Goal: Task Accomplishment & Management: Manage account settings

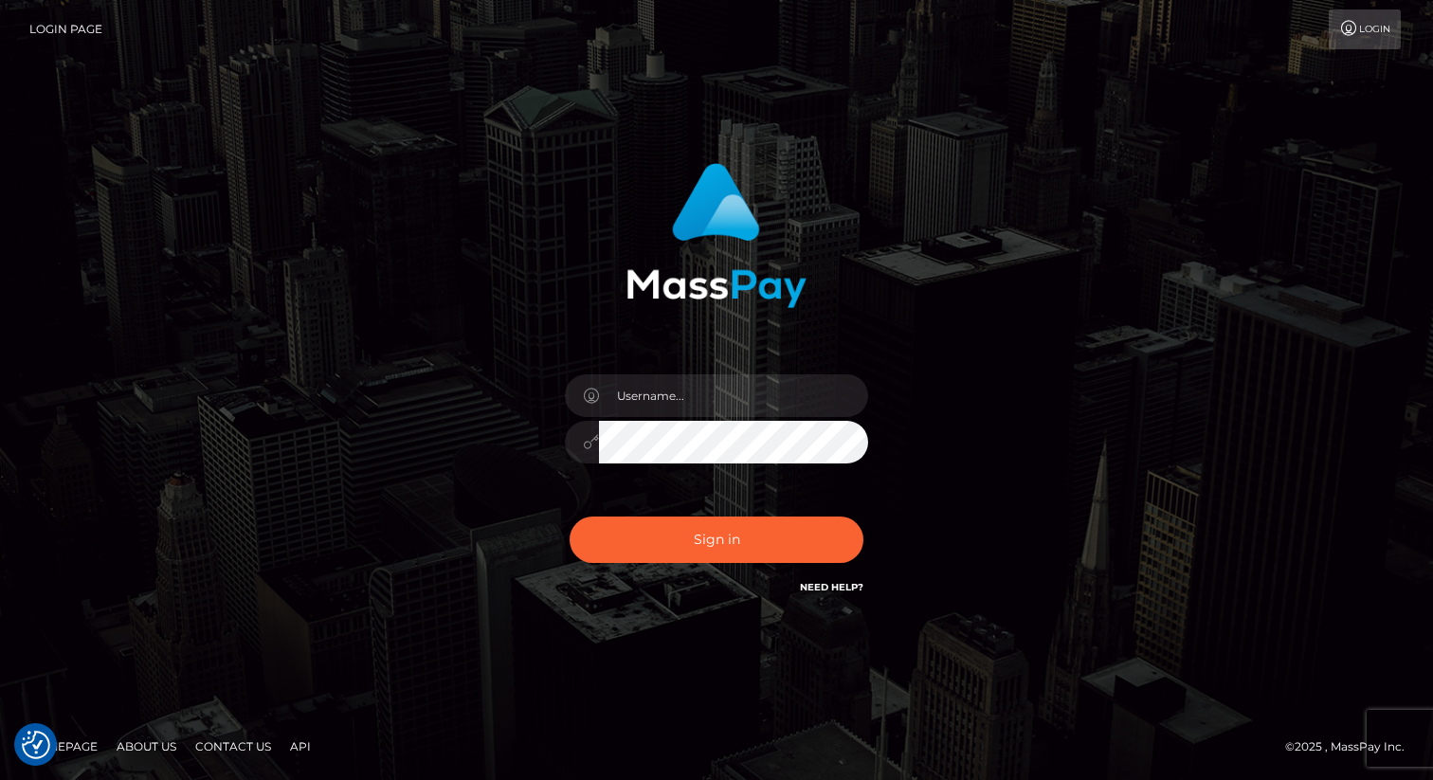
type input "[PERSON_NAME].nofans"
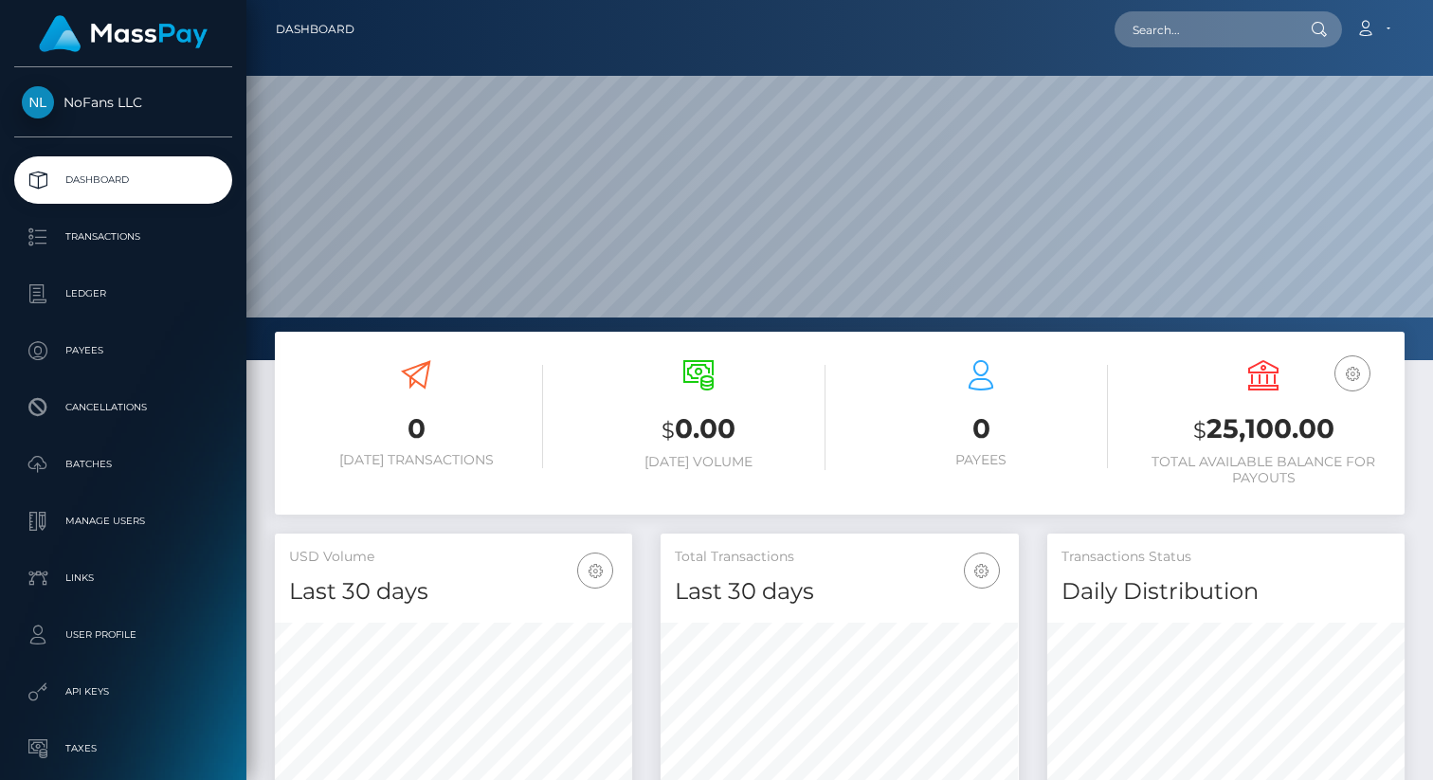
scroll to position [335, 357]
click at [106, 107] on span "NoFans LLC" at bounding box center [123, 102] width 218 height 17
click at [112, 96] on span "NoFans LLC" at bounding box center [123, 102] width 218 height 17
click at [79, 101] on span "NoFans LLC" at bounding box center [123, 102] width 218 height 17
click at [1362, 29] on icon at bounding box center [1365, 28] width 20 height 15
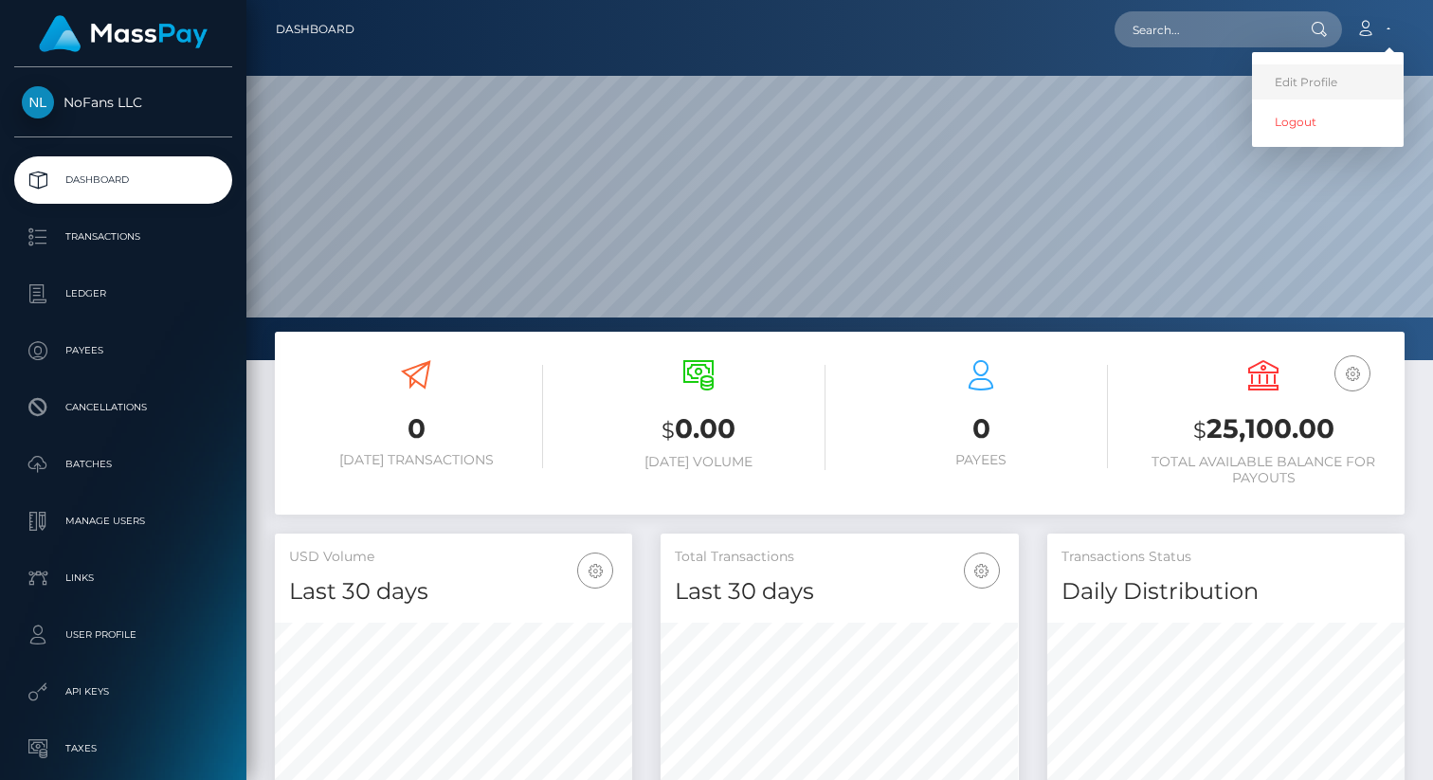
click at [1283, 87] on link "Edit Profile" at bounding box center [1328, 81] width 152 height 35
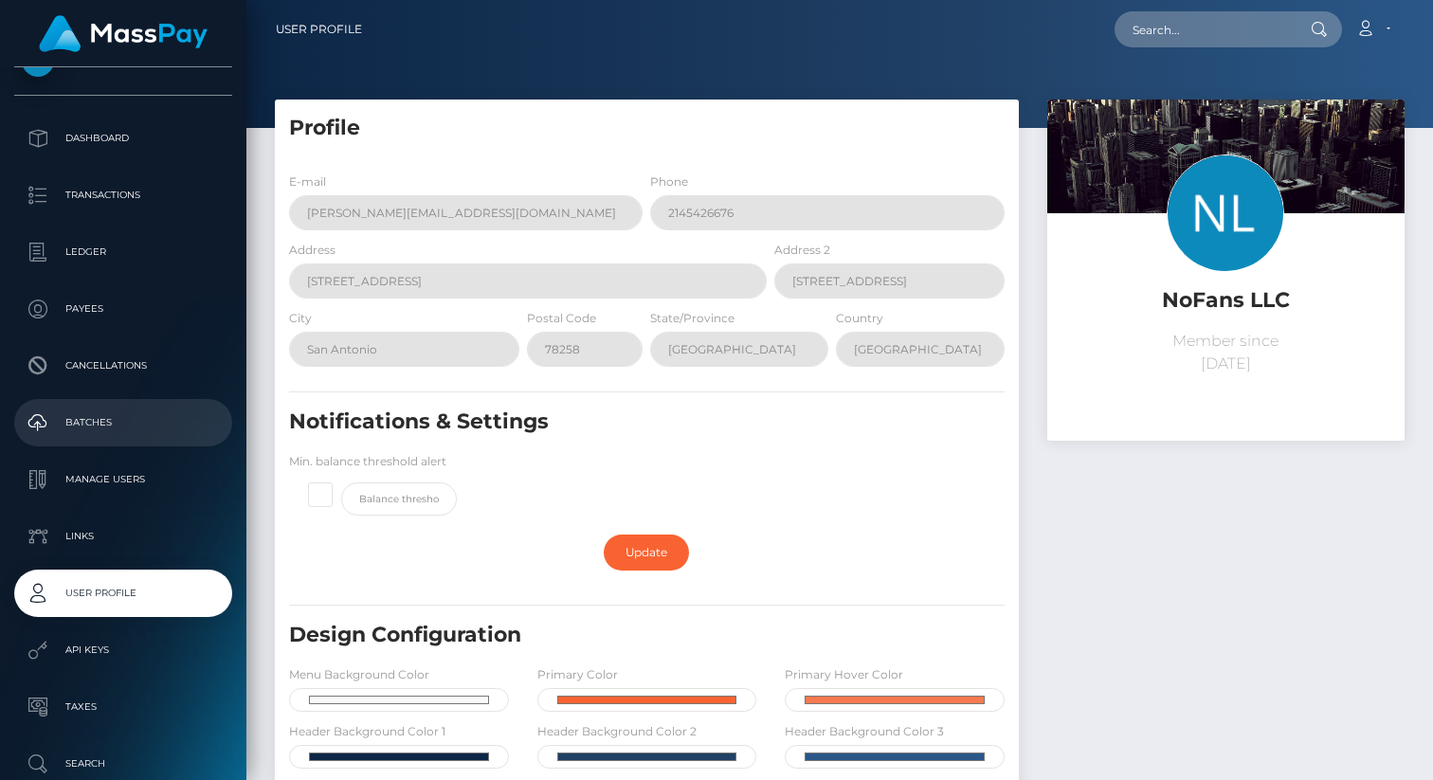
scroll to position [130, 0]
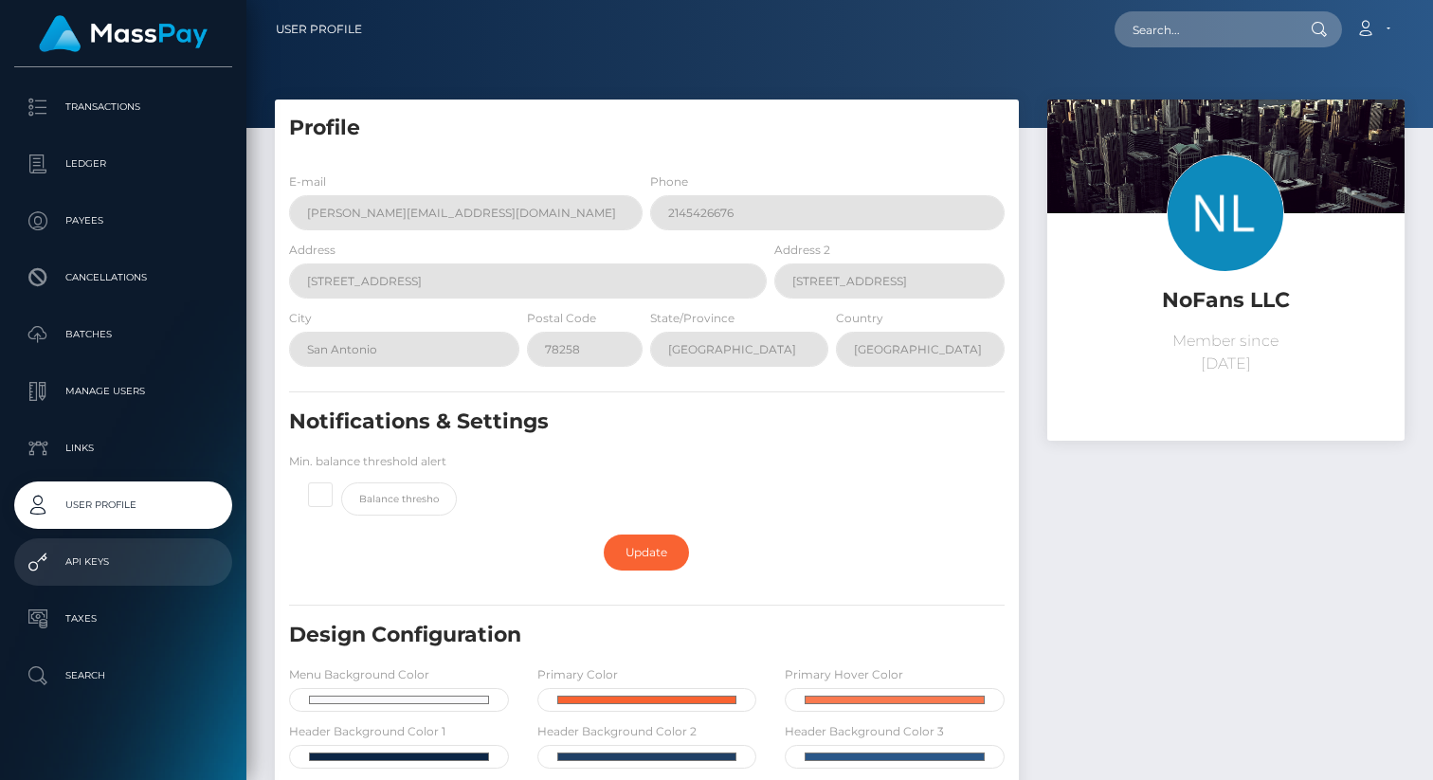
click at [90, 546] on link "API Keys" at bounding box center [123, 561] width 218 height 47
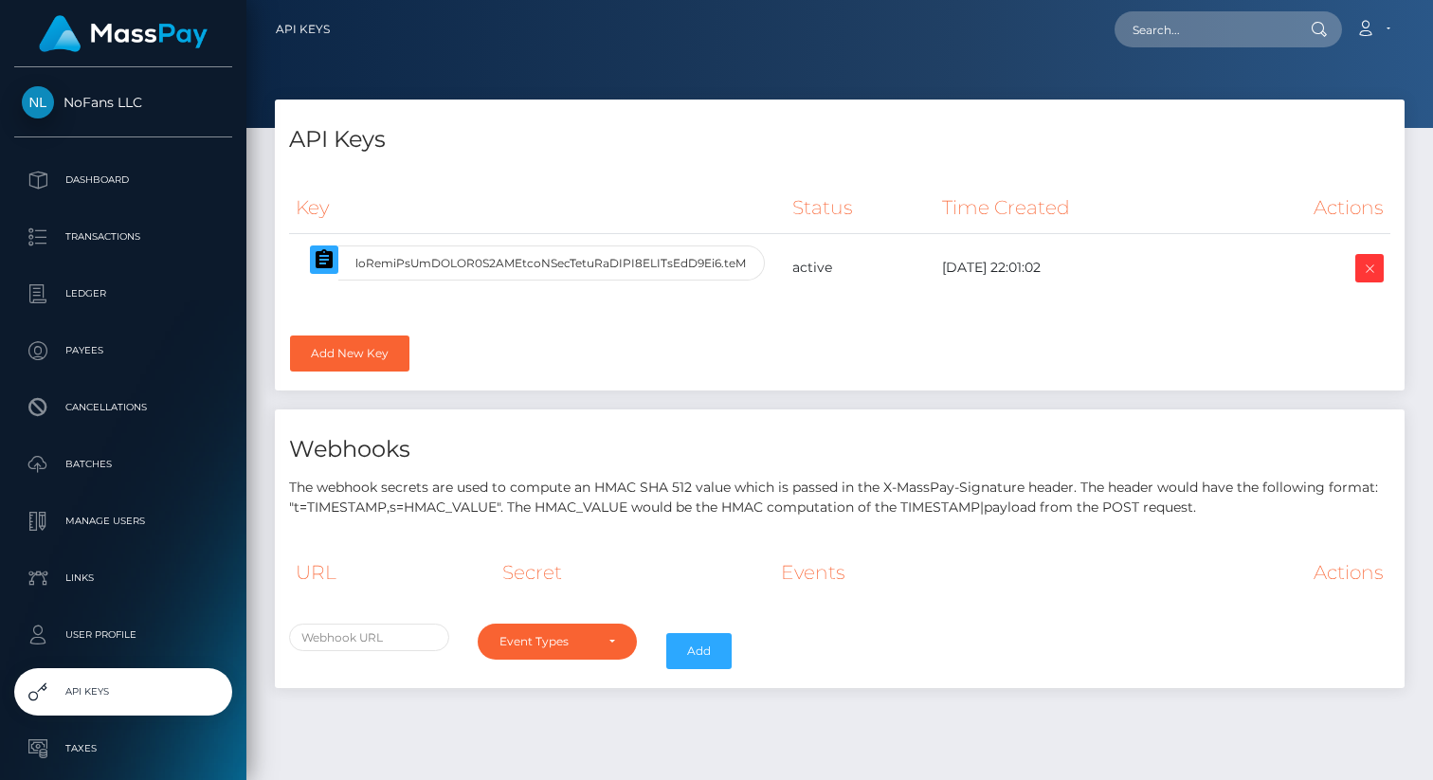
select select
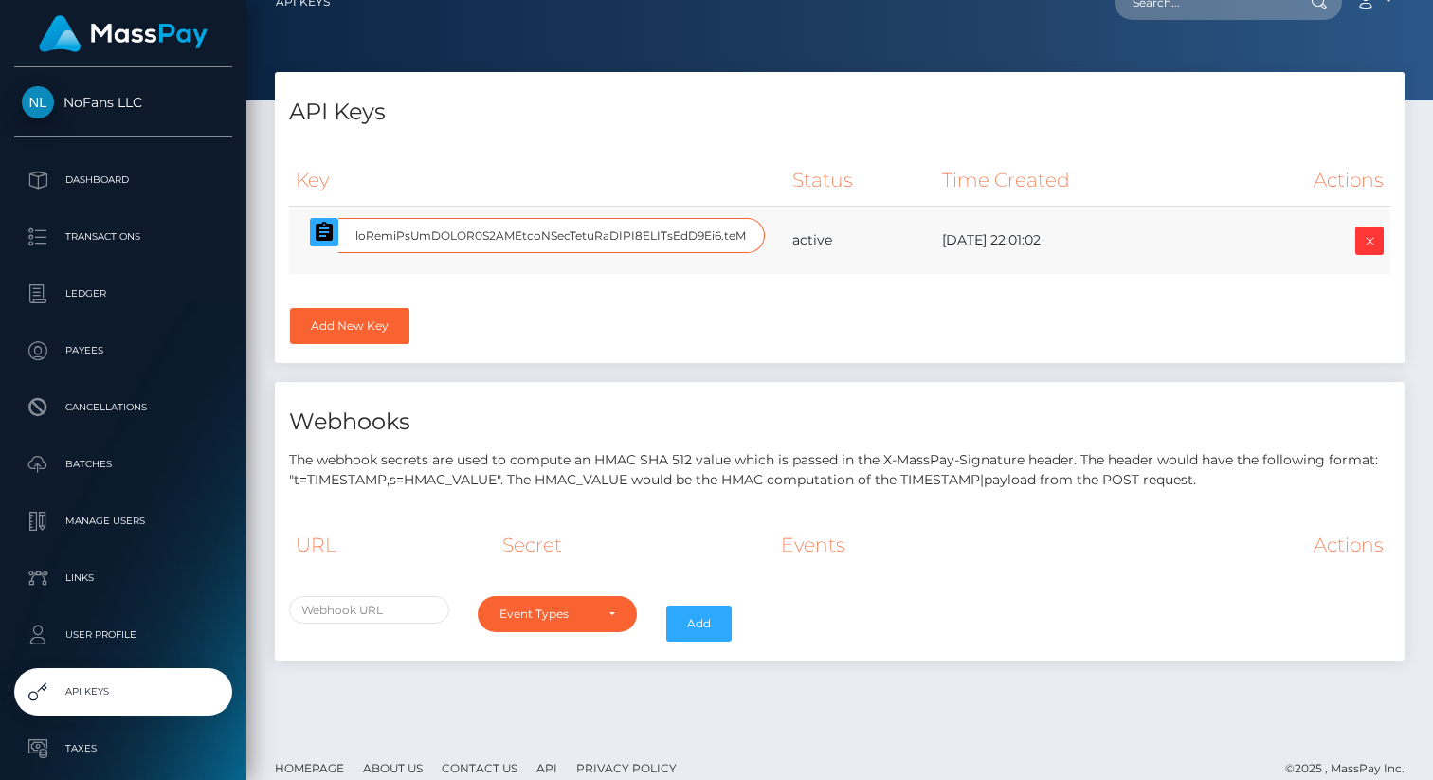
click at [618, 246] on input "text" at bounding box center [551, 235] width 426 height 35
click at [593, 233] on input "text" at bounding box center [551, 235] width 426 height 35
click at [622, 327] on div "Key Status Time Created Actions" at bounding box center [840, 252] width 1130 height 224
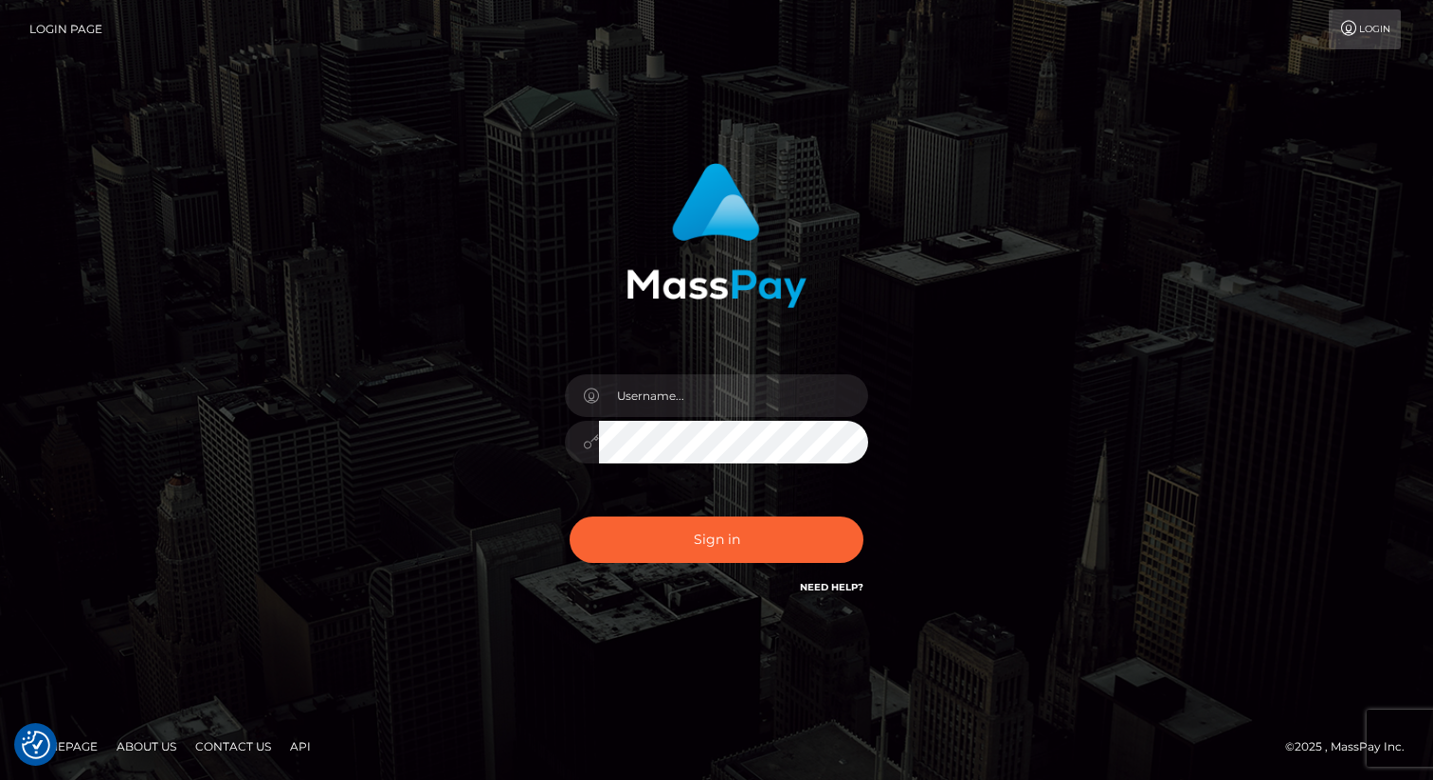
click at [726, 248] on img at bounding box center [716, 235] width 180 height 145
click at [985, 121] on div "Sign in" at bounding box center [716, 390] width 1433 height 767
